Goal: Information Seeking & Learning: Find specific fact

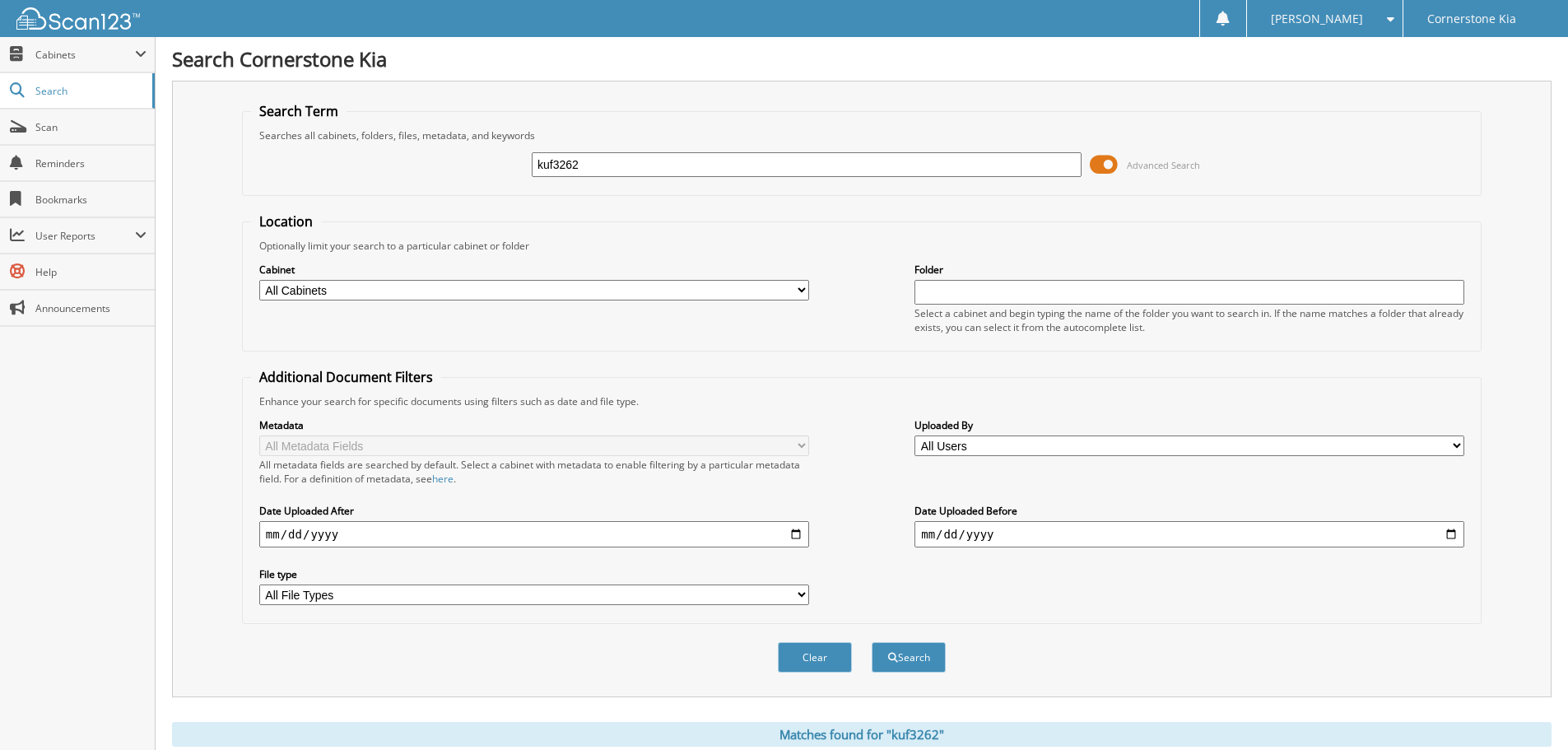
click at [611, 171] on input "kuf3262" at bounding box center [807, 164] width 550 height 24
paste input "K49065"
type input "K49065"
click at [922, 658] on button "Search" at bounding box center [909, 657] width 74 height 30
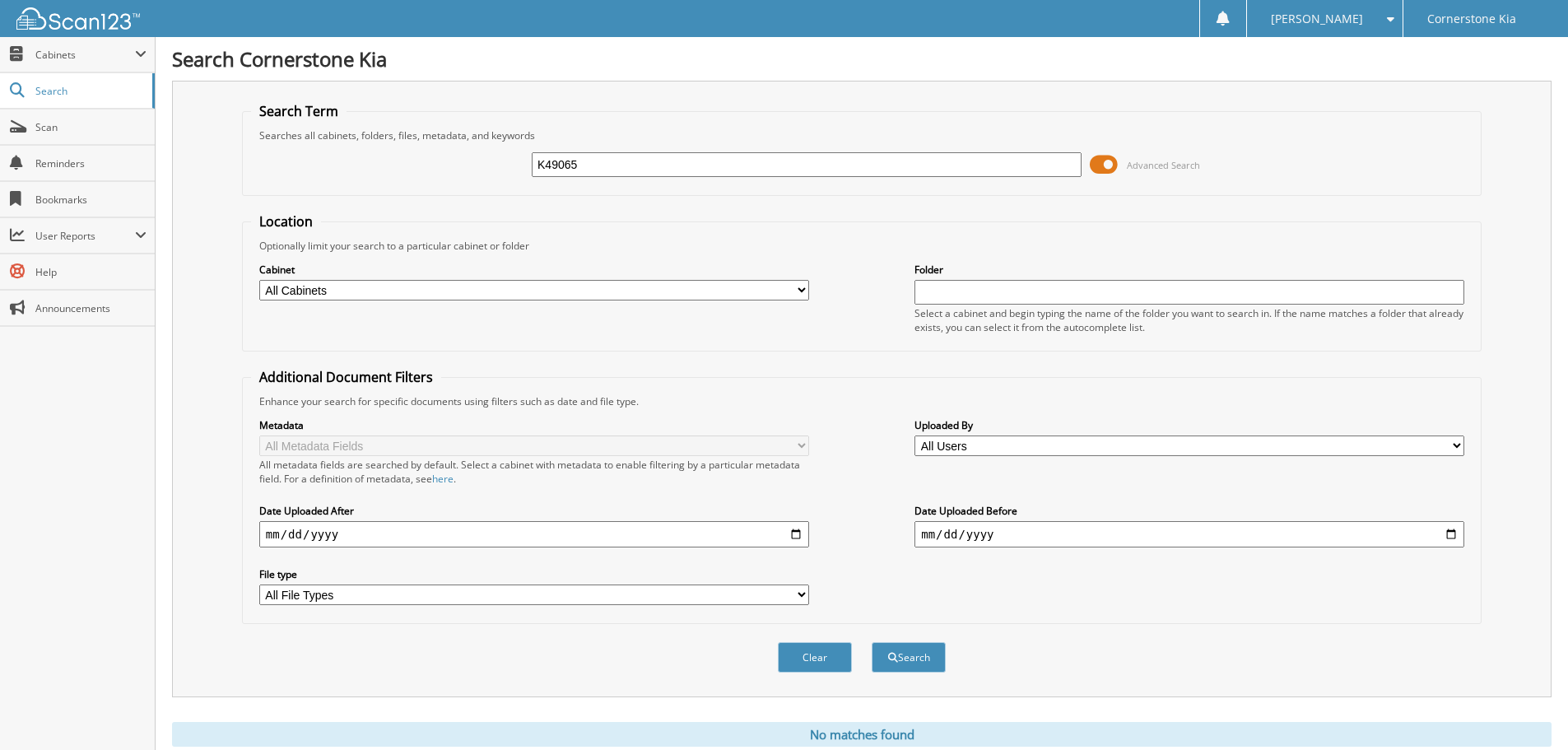
click at [85, 11] on img at bounding box center [78, 19] width 123 height 23
